Goal: Information Seeking & Learning: Learn about a topic

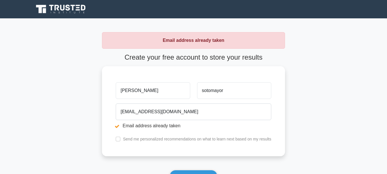
click at [65, 6] on icon at bounding box center [62, 8] width 5 height 6
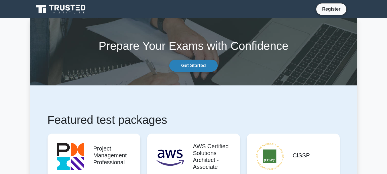
click at [193, 66] on link "Get Started" at bounding box center [193, 66] width 48 height 12
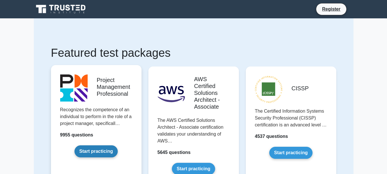
click at [103, 148] on link "Start practicing" at bounding box center [96, 151] width 43 height 12
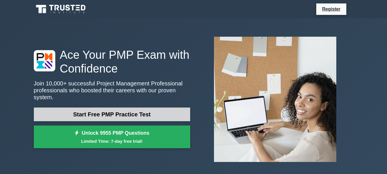
click at [124, 112] on link "Start Free PMP Practice Test" at bounding box center [112, 114] width 157 height 14
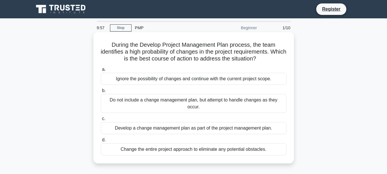
click at [137, 47] on h5 "During the Develop Project Management Plan process, the team identifies a high …" at bounding box center [193, 51] width 187 height 21
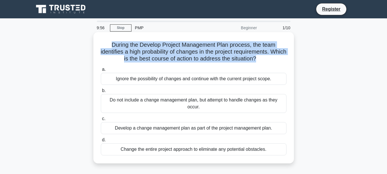
drag, startPoint x: 137, startPoint y: 47, endPoint x: 154, endPoint y: 47, distance: 16.6
click at [137, 47] on h5 "During the Develop Project Management Plan process, the team identifies a high …" at bounding box center [193, 51] width 187 height 21
click at [154, 47] on h5 "During the Develop Project Management Plan process, the team identifies a high …" at bounding box center [193, 51] width 187 height 21
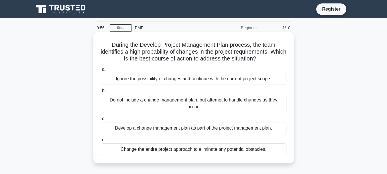
click at [176, 52] on h5 "During the Develop Project Management Plan process, the team identifies a high …" at bounding box center [193, 51] width 187 height 21
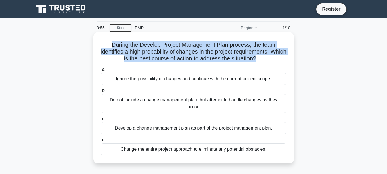
click at [176, 52] on h5 "During the Develop Project Management Plan process, the team identifies a high …" at bounding box center [193, 51] width 187 height 21
click at [186, 55] on h5 "During the Develop Project Management Plan process, the team identifies a high …" at bounding box center [193, 51] width 187 height 21
drag, startPoint x: 134, startPoint y: 49, endPoint x: 218, endPoint y: 63, distance: 84.6
click at [218, 63] on div "During the Develop Project Management Plan process, the team identifies a high …" at bounding box center [194, 97] width 196 height 127
click at [214, 62] on div at bounding box center [214, 62] width 0 height 0
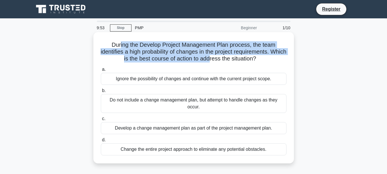
click at [134, 49] on h5 "During the Develop Project Management Plan process, the team identifies a high …" at bounding box center [193, 51] width 187 height 21
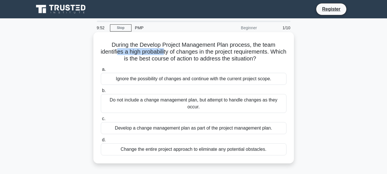
drag, startPoint x: 125, startPoint y: 51, endPoint x: 173, endPoint y: 54, distance: 48.2
click at [173, 54] on h5 "During the Develop Project Management Plan process, the team identifies a high …" at bounding box center [193, 51] width 187 height 21
click at [170, 131] on div "Develop a change management plan as part of the project management plan." at bounding box center [194, 128] width 186 height 12
click at [101, 121] on input "c. Develop a change management plan as part of the project management plan." at bounding box center [101, 119] width 0 height 4
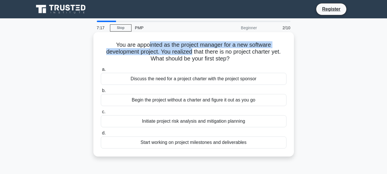
drag, startPoint x: 147, startPoint y: 44, endPoint x: 191, endPoint y: 52, distance: 44.5
click at [191, 52] on h5 "You are appointed as the project manager for a new software development project…" at bounding box center [193, 51] width 187 height 21
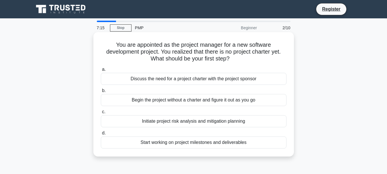
drag, startPoint x: 115, startPoint y: 44, endPoint x: 238, endPoint y: 60, distance: 123.9
click at [238, 60] on h5 "You are appointed as the project manager for a new software development project…" at bounding box center [193, 51] width 187 height 21
click at [236, 60] on icon ".spinner_0XTQ{transform-origin:center;animation:spinner_y6GP .75s linear infini…" at bounding box center [233, 59] width 7 height 7
click at [232, 52] on h5 "You are appointed as the project manager for a new software development project…" at bounding box center [193, 51] width 187 height 21
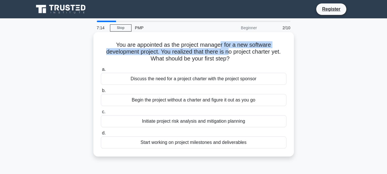
drag, startPoint x: 221, startPoint y: 45, endPoint x: 230, endPoint y: 56, distance: 14.0
click at [230, 56] on h5 "You are appointed as the project manager for a new software development project…" at bounding box center [193, 51] width 187 height 21
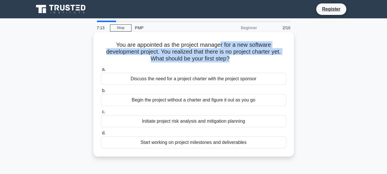
click at [230, 56] on h5 "You are appointed as the project manager for a new software development project…" at bounding box center [193, 51] width 187 height 21
drag, startPoint x: 223, startPoint y: 46, endPoint x: 231, endPoint y: 59, distance: 15.3
click at [231, 59] on h5 "You are appointed as the project manager for a new software development project…" at bounding box center [193, 51] width 187 height 21
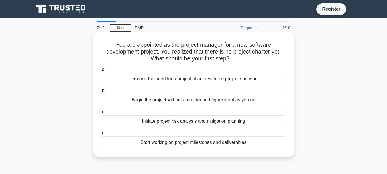
drag, startPoint x: 227, startPoint y: 44, endPoint x: 234, endPoint y: 60, distance: 17.6
click at [234, 60] on h5 "You are appointed as the project manager for a new software development project…" at bounding box center [193, 51] width 187 height 21
click at [234, 60] on icon ".spinner_0XTQ{transform-origin:center;animation:spinner_y6GP .75s linear infini…" at bounding box center [233, 59] width 7 height 7
drag, startPoint x: 223, startPoint y: 46, endPoint x: 235, endPoint y: 59, distance: 17.4
click at [235, 59] on h5 "You are appointed as the project manager for a new software development project…" at bounding box center [193, 51] width 187 height 21
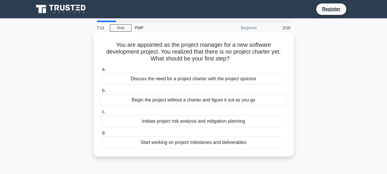
click at [235, 59] on icon ".spinner_0XTQ{transform-origin:center;animation:spinner_y6GP .75s linear infini…" at bounding box center [233, 59] width 7 height 7
click at [177, 81] on div "Discuss the need for a project charter with the project sponsor" at bounding box center [194, 79] width 186 height 12
click at [101, 71] on input "a. Discuss the need for a project charter with the project sponsor" at bounding box center [101, 70] width 0 height 4
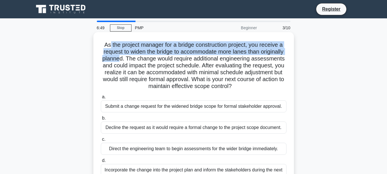
drag, startPoint x: 107, startPoint y: 44, endPoint x: 149, endPoint y: 61, distance: 45.9
click at [149, 61] on h5 "As the project manager for a bridge construction project, you receive a request…" at bounding box center [193, 65] width 187 height 49
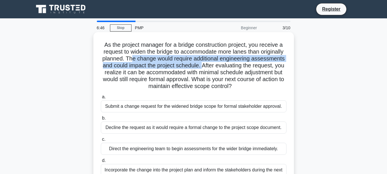
drag, startPoint x: 161, startPoint y: 58, endPoint x: 242, endPoint y: 64, distance: 80.5
click at [242, 64] on h5 "As the project manager for a bridge construction project, you receive a request…" at bounding box center [193, 65] width 187 height 49
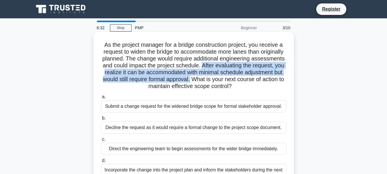
drag, startPoint x: 241, startPoint y: 67, endPoint x: 236, endPoint y: 79, distance: 13.9
click at [236, 79] on h5 "As the project manager for a bridge construction project, you receive a request…" at bounding box center [193, 65] width 187 height 49
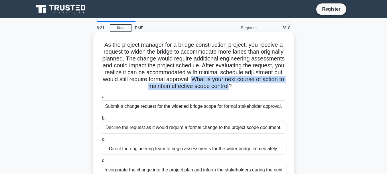
drag, startPoint x: 237, startPoint y: 79, endPoint x: 256, endPoint y: 87, distance: 20.2
click at [256, 87] on h5 "As the project manager for a bridge construction project, you receive a request…" at bounding box center [193, 65] width 187 height 49
drag, startPoint x: 259, startPoint y: 88, endPoint x: 244, endPoint y: 81, distance: 16.9
click at [244, 81] on h5 "As the project manager for a bridge construction project, you receive a request…" at bounding box center [193, 65] width 187 height 49
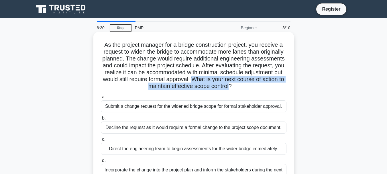
click at [244, 81] on h5 "As the project manager for a bridge construction project, you receive a request…" at bounding box center [193, 65] width 187 height 49
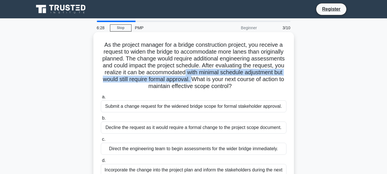
drag, startPoint x: 229, startPoint y: 73, endPoint x: 239, endPoint y: 81, distance: 12.2
click at [239, 81] on h5 "As the project manager for a bridge construction project, you receive a request…" at bounding box center [193, 65] width 187 height 49
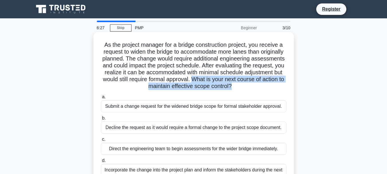
drag, startPoint x: 239, startPoint y: 80, endPoint x: 257, endPoint y: 87, distance: 19.2
click at [257, 87] on h5 "As the project manager for a bridge construction project, you receive a request…" at bounding box center [193, 65] width 187 height 49
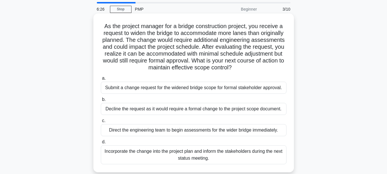
scroll to position [29, 0]
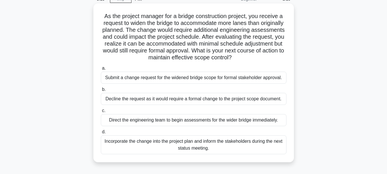
click at [195, 81] on div "Submit a change request for the widened bridge scope for formal stakeholder app…" at bounding box center [194, 78] width 186 height 12
click at [101, 70] on input "a. Submit a change request for the widened bridge scope for formal stakeholder …" at bounding box center [101, 69] width 0 height 4
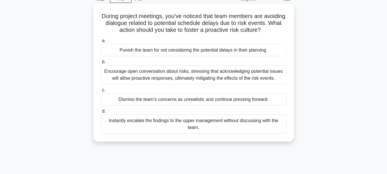
scroll to position [0, 0]
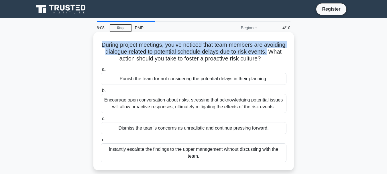
drag, startPoint x: 116, startPoint y: 45, endPoint x: 122, endPoint y: 61, distance: 17.3
click at [122, 61] on h5 "During project meetings, you've noticed that team members are avoiding dialogue…" at bounding box center [193, 51] width 187 height 21
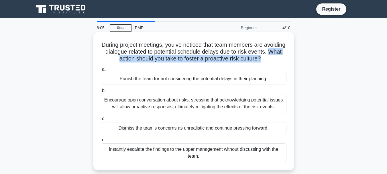
drag, startPoint x: 123, startPoint y: 59, endPoint x: 292, endPoint y: 57, distance: 168.3
click at [292, 57] on div "During project meetings, you've noticed that team members are avoiding dialogue…" at bounding box center [194, 101] width 196 height 134
drag, startPoint x: 292, startPoint y: 57, endPoint x: 289, endPoint y: 58, distance: 2.9
click at [291, 57] on div "During project meetings, you've noticed that team members are avoiding dialogue…" at bounding box center [194, 101] width 196 height 134
click at [286, 58] on h5 "During project meetings, you've noticed that team members are avoiding dialogue…" at bounding box center [193, 51] width 187 height 21
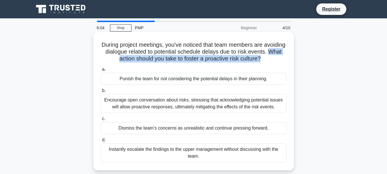
click at [251, 56] on h5 "During project meetings, you've noticed that team members are avoiding dialogue…" at bounding box center [193, 51] width 187 height 21
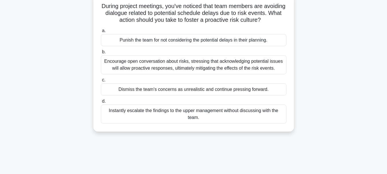
scroll to position [29, 0]
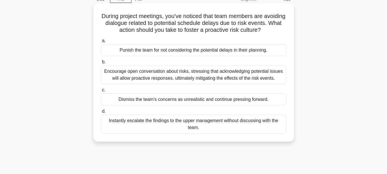
click at [195, 84] on div "Encourage open conversation about risks, stressing that acknowledging potential…" at bounding box center [194, 74] width 186 height 19
click at [101, 64] on input "b. Encourage open conversation about risks, stressing that acknowledging potent…" at bounding box center [101, 62] width 0 height 4
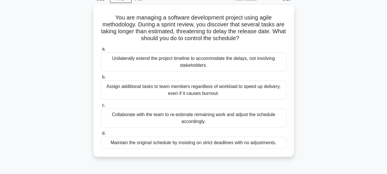
scroll to position [0, 0]
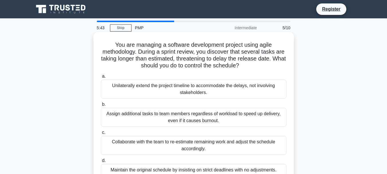
click at [116, 42] on h5 "You are managing a software development project using agile methodology. During…" at bounding box center [193, 55] width 187 height 28
drag, startPoint x: 116, startPoint y: 42, endPoint x: 148, endPoint y: 51, distance: 33.2
click at [132, 49] on h5 "You are managing a software development project using agile methodology. During…" at bounding box center [193, 55] width 187 height 28
click at [206, 79] on div "You are managing a software development project using agile methodology. During…" at bounding box center [194, 107] width 196 height 147
click at [214, 65] on h5 "You are managing a software development project using agile methodology. During…" at bounding box center [193, 55] width 187 height 28
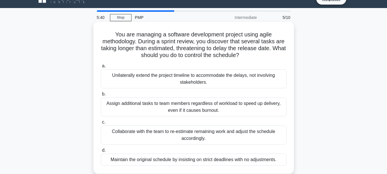
scroll to position [29, 0]
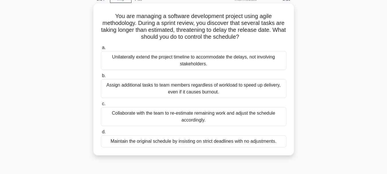
click at [196, 119] on div "Collaborate with the team to re-estimate remaining work and adjust the schedule…" at bounding box center [194, 116] width 186 height 19
click at [101, 106] on input "c. Collaborate with the team to re-estimate remaining work and adjust the sched…" at bounding box center [101, 104] width 0 height 4
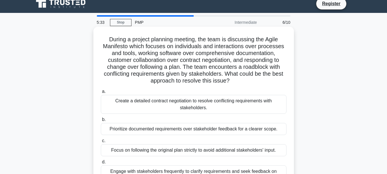
scroll to position [0, 0]
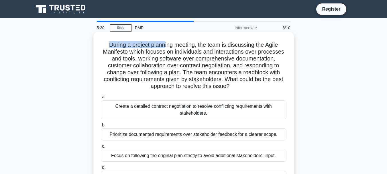
drag, startPoint x: 105, startPoint y: 44, endPoint x: 163, endPoint y: 45, distance: 57.6
click at [163, 45] on h5 "During a project planning meeting, the team is discussing the Agile Manifesto w…" at bounding box center [193, 65] width 187 height 49
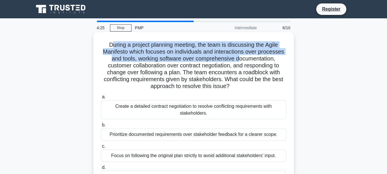
drag, startPoint x: 115, startPoint y: 46, endPoint x: 240, endPoint y: 60, distance: 126.3
click at [240, 60] on h5 "During a project planning meeting, the team is discussing the Agile Manifesto w…" at bounding box center [193, 65] width 187 height 49
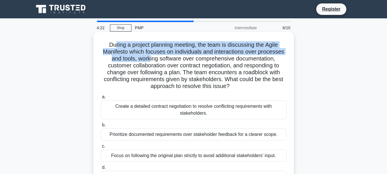
drag, startPoint x: 113, startPoint y: 45, endPoint x: 148, endPoint y: 58, distance: 37.6
click at [148, 58] on h5 "During a project planning meeting, the team is discussing the Agile Manifesto w…" at bounding box center [193, 65] width 187 height 49
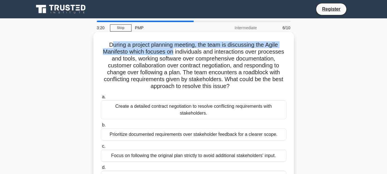
drag, startPoint x: 110, startPoint y: 45, endPoint x: 173, endPoint y: 52, distance: 63.2
click at [173, 52] on h5 "During a project planning meeting, the team is discussing the Agile Manifesto w…" at bounding box center [193, 65] width 187 height 49
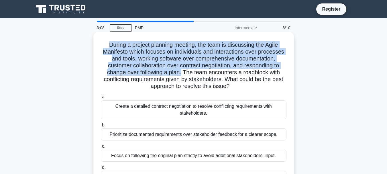
drag, startPoint x: 107, startPoint y: 44, endPoint x: 181, endPoint y: 72, distance: 80.0
click at [181, 72] on h5 "During a project planning meeting, the team is discussing the Agile Manifesto w…" at bounding box center [193, 65] width 187 height 49
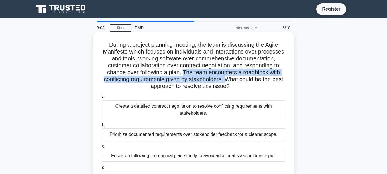
drag, startPoint x: 185, startPoint y: 71, endPoint x: 226, endPoint y: 80, distance: 42.2
click at [226, 80] on h5 "During a project planning meeting, the team is discussing the Agile Manifesto w…" at bounding box center [193, 65] width 187 height 49
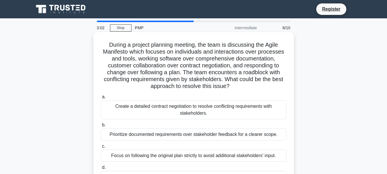
drag, startPoint x: 226, startPoint y: 80, endPoint x: 228, endPoint y: 88, distance: 8.6
click at [228, 88] on h5 "During a project planning meeting, the team is discussing the Agile Manifesto w…" at bounding box center [193, 65] width 187 height 49
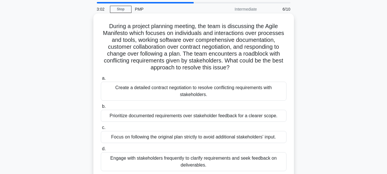
scroll to position [29, 0]
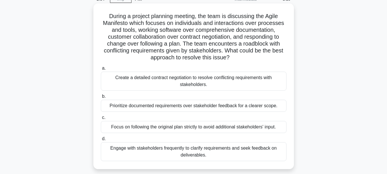
click at [198, 151] on div "Engage with stakeholders frequently to clarify requirements and seek feedback o…" at bounding box center [194, 151] width 186 height 19
click at [101, 141] on input "d. Engage with stakeholders frequently to clarify requirements and seek feedbac…" at bounding box center [101, 139] width 0 height 4
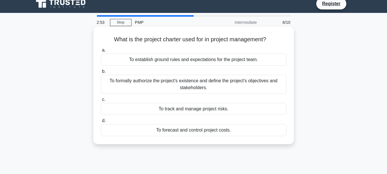
scroll to position [0, 0]
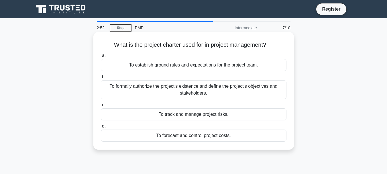
click at [146, 46] on h5 "What is the project charter used for in project management? .spinner_0XTQ{trans…" at bounding box center [193, 44] width 187 height 7
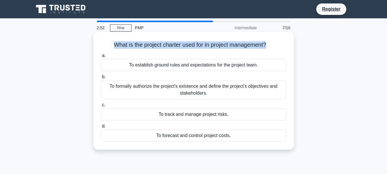
click at [146, 46] on h5 "What is the project charter used for in project management? .spinner_0XTQ{trans…" at bounding box center [193, 44] width 187 height 7
drag, startPoint x: 162, startPoint y: 46, endPoint x: 165, endPoint y: 46, distance: 2.9
click at [162, 46] on h5 "What is the project charter used for in project management? .spinner_0XTQ{trans…" at bounding box center [193, 44] width 187 height 7
click at [134, 48] on h5 "What is the project charter used for in project management? .spinner_0XTQ{trans…" at bounding box center [193, 44] width 187 height 7
drag, startPoint x: 111, startPoint y: 44, endPoint x: 263, endPoint y: 44, distance: 151.9
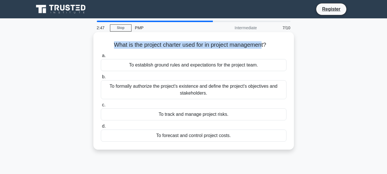
click at [263, 44] on h5 "What is the project charter used for in project management? .spinner_0XTQ{trans…" at bounding box center [193, 44] width 187 height 7
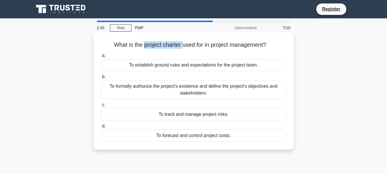
drag, startPoint x: 182, startPoint y: 46, endPoint x: 143, endPoint y: 45, distance: 39.0
click at [143, 45] on h5 "What is the project charter used for in project management? .spinner_0XTQ{trans…" at bounding box center [193, 44] width 187 height 7
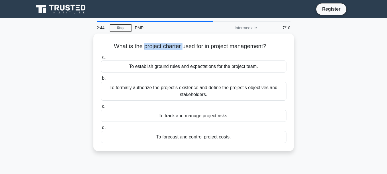
copy h5 "project charter"
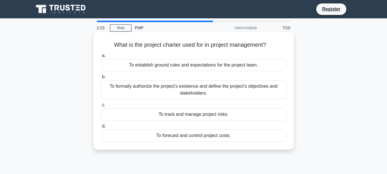
click at [188, 93] on div "To formally authorize the project's existence and define the project's objectiv…" at bounding box center [194, 89] width 186 height 19
click at [101, 79] on input "b. To formally authorize the project's existence and define the project's objec…" at bounding box center [101, 77] width 0 height 4
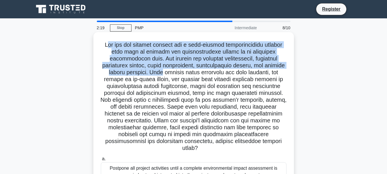
drag, startPoint x: 110, startPoint y: 46, endPoint x: 173, endPoint y: 75, distance: 70.3
click at [173, 75] on h5 ".spinner_0XTQ{transform-origin:center;animation:spinner_y6GP .75s linear infini…" at bounding box center [193, 96] width 187 height 111
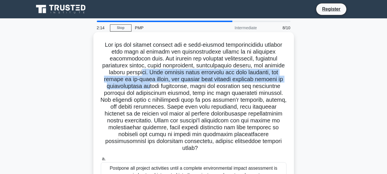
drag, startPoint x: 152, startPoint y: 71, endPoint x: 152, endPoint y: 84, distance: 12.3
click at [152, 84] on h5 ".spinner_0XTQ{transform-origin:center;animation:spinner_y6GP .75s linear infini…" at bounding box center [193, 96] width 187 height 111
click at [151, 84] on h5 ".spinner_0XTQ{transform-origin:center;animation:spinner_y6GP .75s linear infini…" at bounding box center [193, 96] width 187 height 111
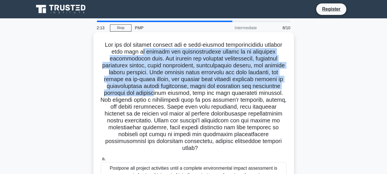
drag, startPoint x: 138, startPoint y: 50, endPoint x: 158, endPoint y: 94, distance: 48.1
click at [158, 94] on h5 ".spinner_0XTQ{transform-origin:center;animation:spinner_y6GP .75s linear infini…" at bounding box center [193, 96] width 187 height 111
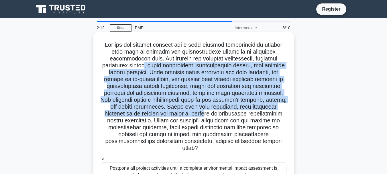
drag, startPoint x: 157, startPoint y: 66, endPoint x: 202, endPoint y: 113, distance: 64.7
click at [202, 113] on h5 ".spinner_0XTQ{transform-origin:center;animation:spinner_y6GP .75s linear infini…" at bounding box center [193, 96] width 187 height 111
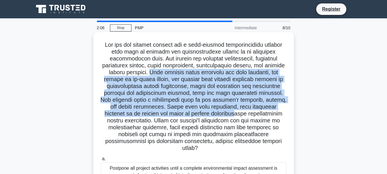
drag, startPoint x: 163, startPoint y: 72, endPoint x: 236, endPoint y: 111, distance: 82.7
click at [236, 111] on h5 ".spinner_0XTQ{transform-origin:center;animation:spinner_y6GP .75s linear infini…" at bounding box center [193, 96] width 187 height 111
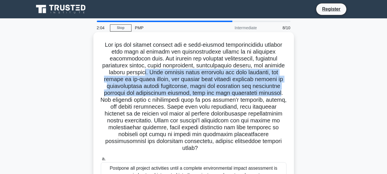
drag, startPoint x: 169, startPoint y: 85, endPoint x: 284, endPoint y: 95, distance: 115.4
click at [284, 95] on h5 ".spinner_0XTQ{transform-origin:center;animation:spinner_y6GP .75s linear infini…" at bounding box center [193, 96] width 187 height 111
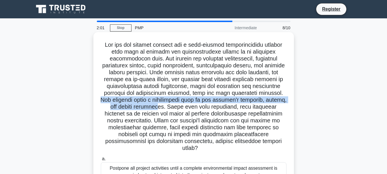
drag, startPoint x: 102, startPoint y: 98, endPoint x: 161, endPoint y: 105, distance: 59.2
click at [161, 105] on h5 ".spinner_0XTQ{transform-origin:center;animation:spinner_y6GP .75s linear infini…" at bounding box center [193, 96] width 187 height 111
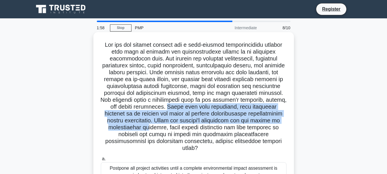
drag, startPoint x: 181, startPoint y: 107, endPoint x: 145, endPoint y: 127, distance: 41.6
click at [145, 127] on h5 ".spinner_0XTQ{transform-origin:center;animation:spinner_y6GP .75s linear infini…" at bounding box center [193, 96] width 187 height 111
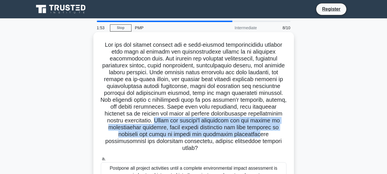
drag, startPoint x: 157, startPoint y: 118, endPoint x: 261, endPoint y: 137, distance: 105.8
click at [261, 137] on h5 ".spinner_0XTQ{transform-origin:center;animation:spinner_y6GP .75s linear infini…" at bounding box center [193, 96] width 187 height 111
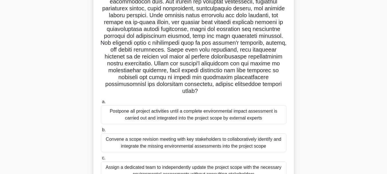
scroll to position [57, 0]
drag, startPoint x: 158, startPoint y: 74, endPoint x: 241, endPoint y: 95, distance: 85.0
click at [241, 95] on h5 ".spinner_0XTQ{transform-origin:center;animation:spinner_y6GP .75s linear infini…" at bounding box center [193, 39] width 187 height 111
click at [237, 95] on div at bounding box center [237, 95] width 0 height 0
click at [180, 75] on h5 ".spinner_0XTQ{transform-origin:center;animation:spinner_y6GP .75s linear infini…" at bounding box center [193, 39] width 187 height 111
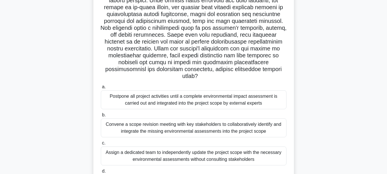
scroll to position [86, 0]
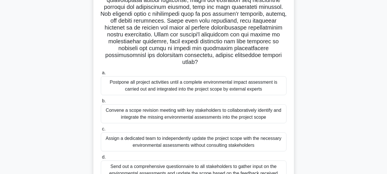
click at [175, 43] on h5 ".spinner_0XTQ{transform-origin:center;animation:spinner_y6GP .75s linear infini…" at bounding box center [193, 10] width 187 height 111
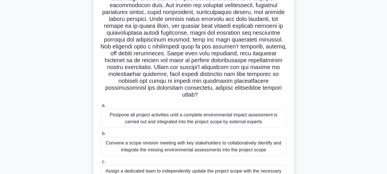
scroll to position [29, 0]
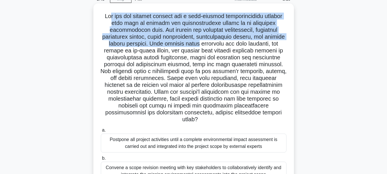
drag, startPoint x: 113, startPoint y: 18, endPoint x: 206, endPoint y: 41, distance: 96.1
click at [206, 41] on h5 ".spinner_0XTQ{transform-origin:center;animation:spinner_y6GP .75s linear infini…" at bounding box center [193, 68] width 187 height 111
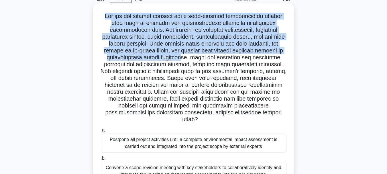
drag, startPoint x: 103, startPoint y: 15, endPoint x: 192, endPoint y: 58, distance: 99.2
click at [192, 58] on h5 ".spinner_0XTQ{transform-origin:center;animation:spinner_y6GP .75s linear infini…" at bounding box center [193, 68] width 187 height 111
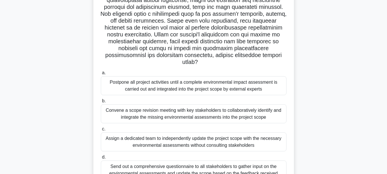
scroll to position [115, 0]
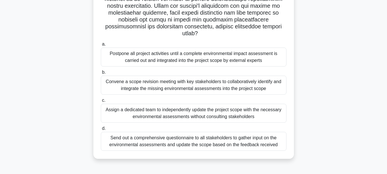
click at [177, 60] on div "Postpone all project activities until a complete environmental impact assessmen…" at bounding box center [194, 57] width 186 height 19
click at [101, 46] on input "a. Postpone all project activities until a complete environmental impact assess…" at bounding box center [101, 44] width 0 height 4
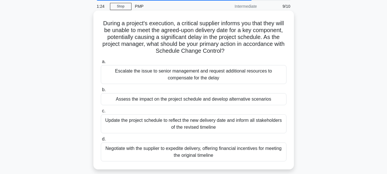
scroll to position [0, 0]
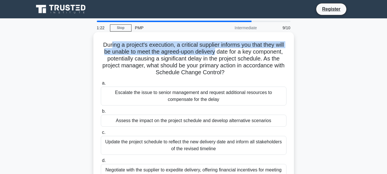
drag, startPoint x: 115, startPoint y: 39, endPoint x: 238, endPoint y: 53, distance: 124.6
click at [238, 53] on div "During a project's execution, a critical supplier informs you that they will be…" at bounding box center [194, 111] width 196 height 154
click at [238, 53] on h5 "During a project's execution, a critical supplier informs you that they will be…" at bounding box center [193, 58] width 187 height 35
drag, startPoint x: 107, startPoint y: 45, endPoint x: 257, endPoint y: 72, distance: 152.3
click at [257, 72] on h5 "During a project's execution, a critical supplier informs you that they will be…" at bounding box center [193, 58] width 187 height 35
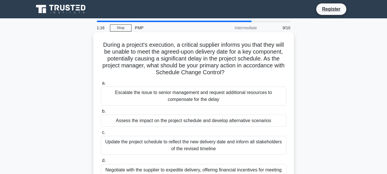
click at [257, 72] on h5 "During a project's execution, a critical supplier informs you that they will be…" at bounding box center [193, 58] width 187 height 35
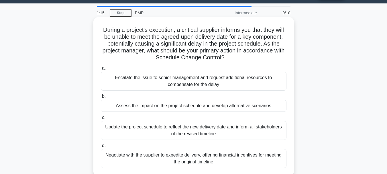
scroll to position [29, 0]
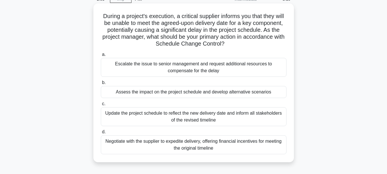
click at [164, 94] on div "Assess the impact on the project schedule and develop alternative scenarios" at bounding box center [194, 92] width 186 height 12
click at [101, 85] on input "b. Assess the impact on the project schedule and develop alternative scenarios" at bounding box center [101, 83] width 0 height 4
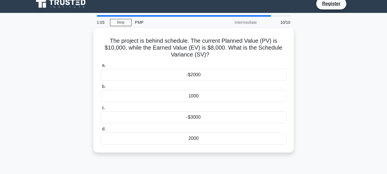
scroll to position [0, 0]
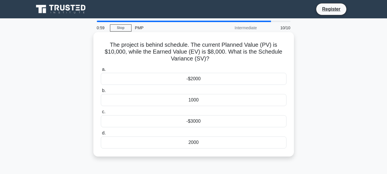
drag, startPoint x: 190, startPoint y: 44, endPoint x: 220, endPoint y: 58, distance: 33.0
click at [220, 58] on h5 "The project is behind schedule. The current Planned Value (PV) is $10,000, whil…" at bounding box center [193, 51] width 187 height 21
drag, startPoint x: 223, startPoint y: 57, endPoint x: 210, endPoint y: 50, distance: 14.7
click at [210, 50] on h5 "The project is behind schedule. The current Planned Value (PV) is $10,000, whil…" at bounding box center [193, 51] width 187 height 21
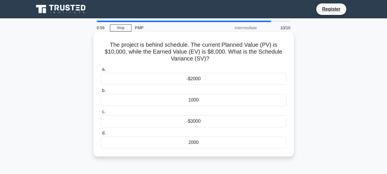
click at [210, 50] on h5 "The project is behind schedule. The current Planned Value (PV) is $10,000, whil…" at bounding box center [193, 51] width 187 height 21
click at [192, 143] on div "2000" at bounding box center [194, 142] width 186 height 12
click at [101, 135] on input "d. 2000" at bounding box center [101, 133] width 0 height 4
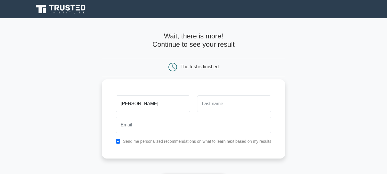
type input "pedro"
type input "sotomayor"
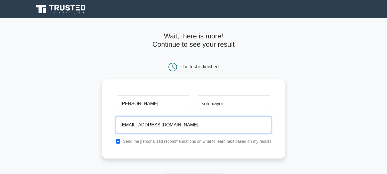
type input "pedrosotomayor34@gmail.com"
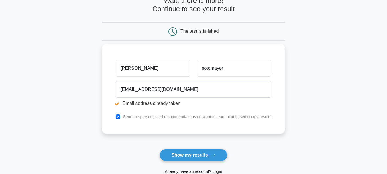
scroll to position [57, 0]
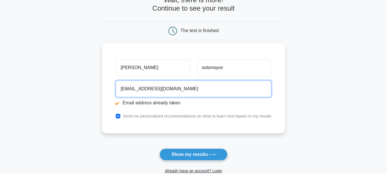
click at [160, 88] on input "[EMAIL_ADDRESS][DOMAIN_NAME]" at bounding box center [194, 89] width 156 height 17
click at [160, 88] on input "pedrosotomayor34@gmail.com" at bounding box center [194, 89] width 156 height 17
click at [159, 88] on input "pedrosotomayor34@gmail.com" at bounding box center [194, 89] width 156 height 17
type input "contato@kitco.com.br"
click at [160, 148] on button "Show my results" at bounding box center [194, 154] width 68 height 12
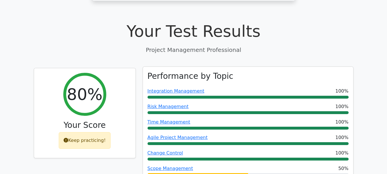
scroll to position [201, 0]
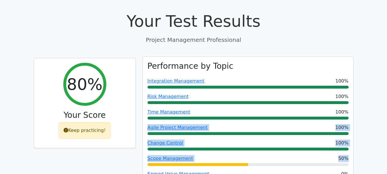
drag, startPoint x: 251, startPoint y: 91, endPoint x: 275, endPoint y: 139, distance: 54.1
click at [275, 139] on div "Performance by Topic Integration Management 100% Risk Management 100% Time Mana…" at bounding box center [248, 124] width 210 height 134
click at [271, 135] on div at bounding box center [271, 135] width 0 height 0
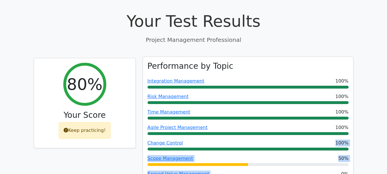
drag, startPoint x: 291, startPoint y: 142, endPoint x: 289, endPoint y: 114, distance: 27.9
click at [289, 114] on div "Performance by Topic Integration Management 100% Risk Management 100% Time Mana…" at bounding box center [248, 124] width 210 height 134
click at [289, 140] on div "Change Control 100%" at bounding box center [248, 143] width 201 height 7
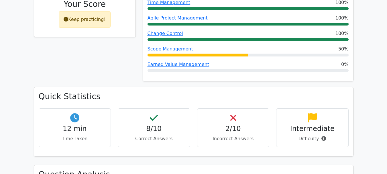
scroll to position [315, 0]
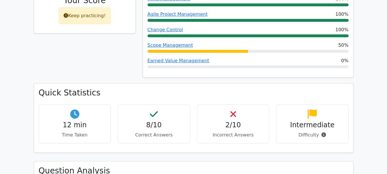
click at [233, 121] on h4 "2/10" at bounding box center [233, 125] width 63 height 8
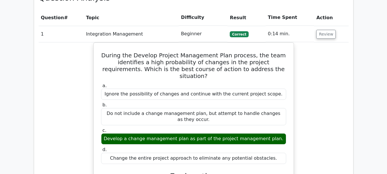
scroll to position [401, 0]
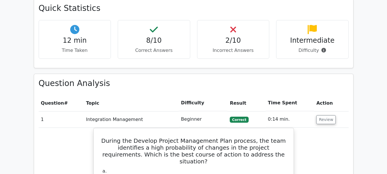
click at [279, 111] on td "0:14 min." at bounding box center [290, 119] width 48 height 16
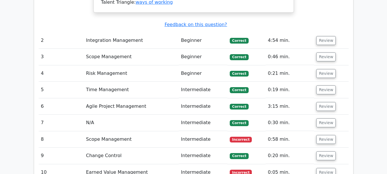
scroll to position [762, 0]
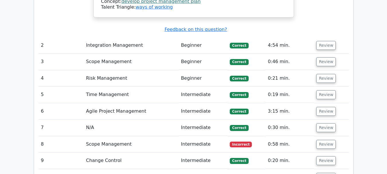
drag, startPoint x: 276, startPoint y: 129, endPoint x: 304, endPoint y: 129, distance: 27.2
click at [276, 169] on td "0:05 min." at bounding box center [290, 177] width 48 height 16
click at [322, 173] on button "Review" at bounding box center [325, 177] width 19 height 9
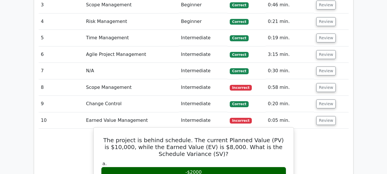
scroll to position [820, 0]
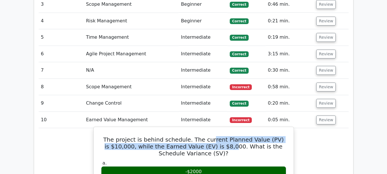
drag, startPoint x: 224, startPoint y: 95, endPoint x: 218, endPoint y: 101, distance: 9.0
click at [218, 136] on h5 "The project is behind schedule. The current Planned Value (PV) is $10,000, whil…" at bounding box center [194, 146] width 186 height 21
drag, startPoint x: 223, startPoint y: 102, endPoint x: 197, endPoint y: 94, distance: 27.1
click at [197, 136] on h5 "The project is behind schedule. The current Planned Value (PV) is $10,000, whil…" at bounding box center [194, 146] width 186 height 21
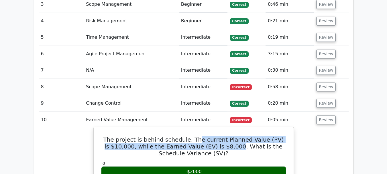
click at [197, 136] on h5 "The project is behind schedule. The current Planned Value (PV) is $10,000, whil…" at bounding box center [194, 146] width 186 height 21
drag, startPoint x: 191, startPoint y: 93, endPoint x: 225, endPoint y: 101, distance: 34.6
click at [225, 136] on h5 "The project is behind schedule. The current Planned Value (PV) is $10,000, whil…" at bounding box center [194, 146] width 186 height 21
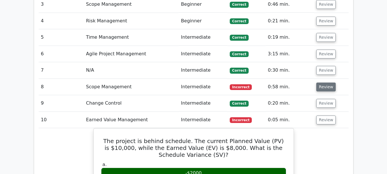
click at [321, 83] on button "Review" at bounding box center [325, 87] width 19 height 9
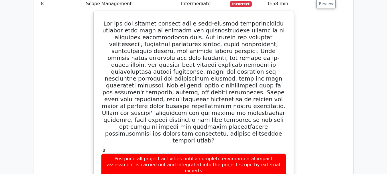
scroll to position [906, 0]
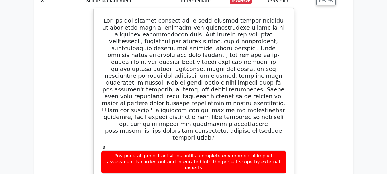
drag, startPoint x: 128, startPoint y: 96, endPoint x: 244, endPoint y: 99, distance: 115.6
click at [244, 150] on div "Postpone all project activities until a complete environmental impact assessmen…" at bounding box center [193, 161] width 185 height 23
drag, startPoint x: 260, startPoint y: 102, endPoint x: 235, endPoint y: 92, distance: 27.4
click at [235, 150] on div "Postpone all project activities until a complete environmental impact assessmen…" at bounding box center [193, 161] width 185 height 23
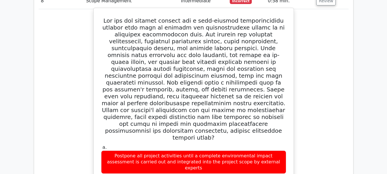
click at [245, 107] on body "Go Premium Pedro" at bounding box center [193, 69] width 387 height 1950
click at [245, 150] on div "Postpone all project activities until a complete environmental impact assessmen…" at bounding box center [193, 161] width 185 height 23
drag, startPoint x: 246, startPoint y: 109, endPoint x: 219, endPoint y: 100, distance: 28.1
click at [219, 150] on div "Postpone all project activities until a complete environmental impact assessmen…" at bounding box center [193, 161] width 185 height 23
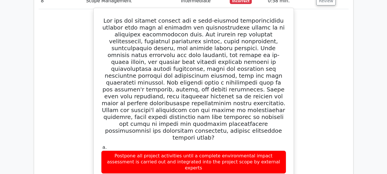
click at [219, 150] on div "Postpone all project activities until a complete environmental impact assessmen…" at bounding box center [193, 161] width 185 height 23
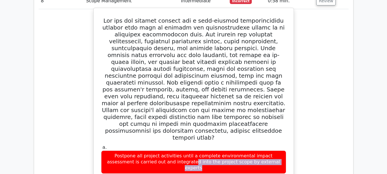
click at [218, 150] on div "Postpone all project activities until a complete environmental impact assessmen…" at bounding box center [193, 161] width 185 height 23
click at [228, 150] on div "Postpone all project activities until a complete environmental impact assessmen…" at bounding box center [193, 161] width 185 height 23
click at [230, 150] on div "Postpone all project activities until a complete environmental impact assessmen…" at bounding box center [193, 161] width 185 height 23
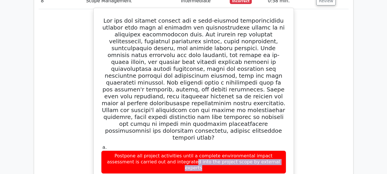
click at [230, 150] on div "Postpone all project activities until a complete environmental impact assessmen…" at bounding box center [193, 161] width 185 height 23
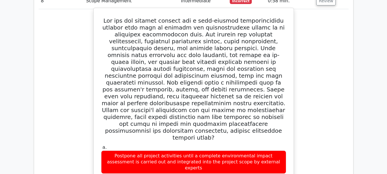
click at [235, 150] on div "Postpone all project activities until a complete environmental impact assessmen…" at bounding box center [193, 161] width 185 height 23
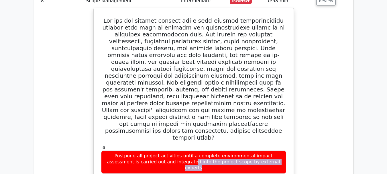
click at [235, 150] on div "Postpone all project activities until a complete environmental impact assessmen…" at bounding box center [193, 161] width 185 height 23
click at [249, 150] on div "Postpone all project activities until a complete environmental impact assessmen…" at bounding box center [193, 161] width 185 height 23
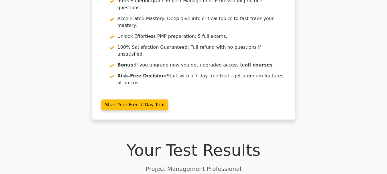
scroll to position [0, 0]
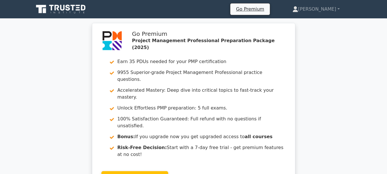
click at [67, 6] on icon at bounding box center [61, 9] width 55 height 11
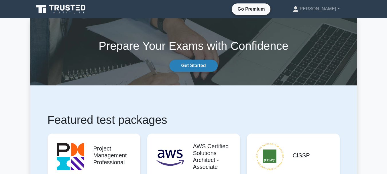
click at [187, 67] on link "Get Started" at bounding box center [193, 66] width 48 height 12
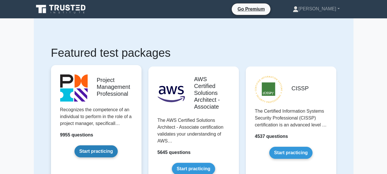
click at [89, 145] on link "Start practicing" at bounding box center [96, 151] width 43 height 12
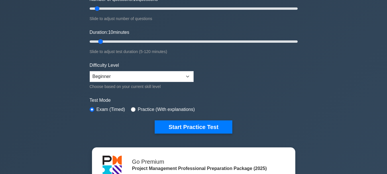
scroll to position [86, 0]
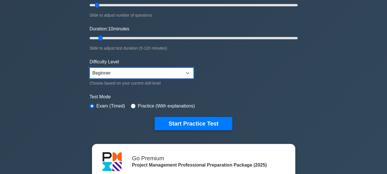
click at [111, 73] on select "Beginner Intermediate Expert" at bounding box center [142, 73] width 104 height 11
